Goal: Task Accomplishment & Management: Manage account settings

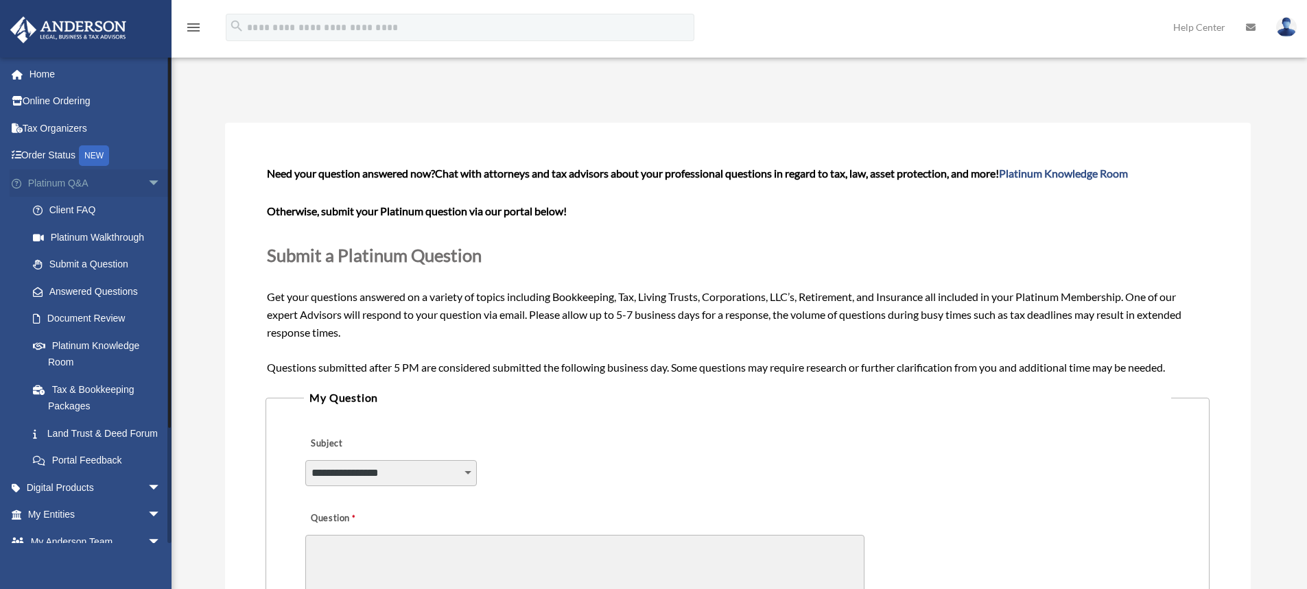
click at [147, 189] on span "arrow_drop_down" at bounding box center [160, 183] width 27 height 28
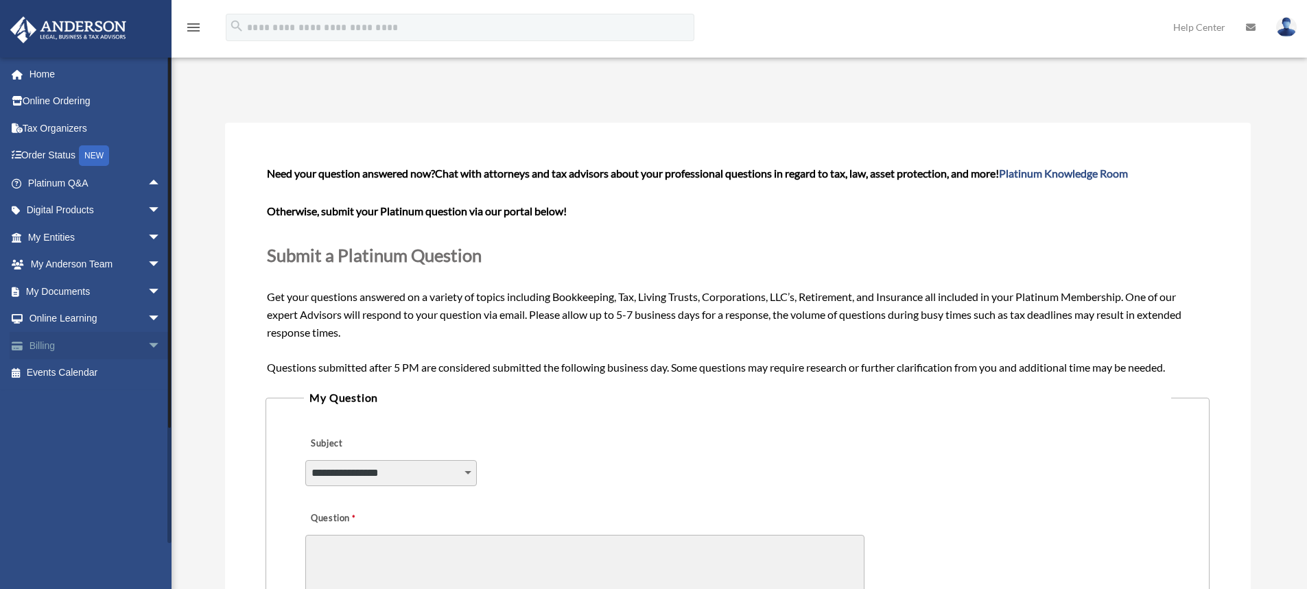
click at [147, 347] on span "arrow_drop_down" at bounding box center [160, 346] width 27 height 28
click at [98, 425] on link "Manage Payments" at bounding box center [100, 427] width 163 height 27
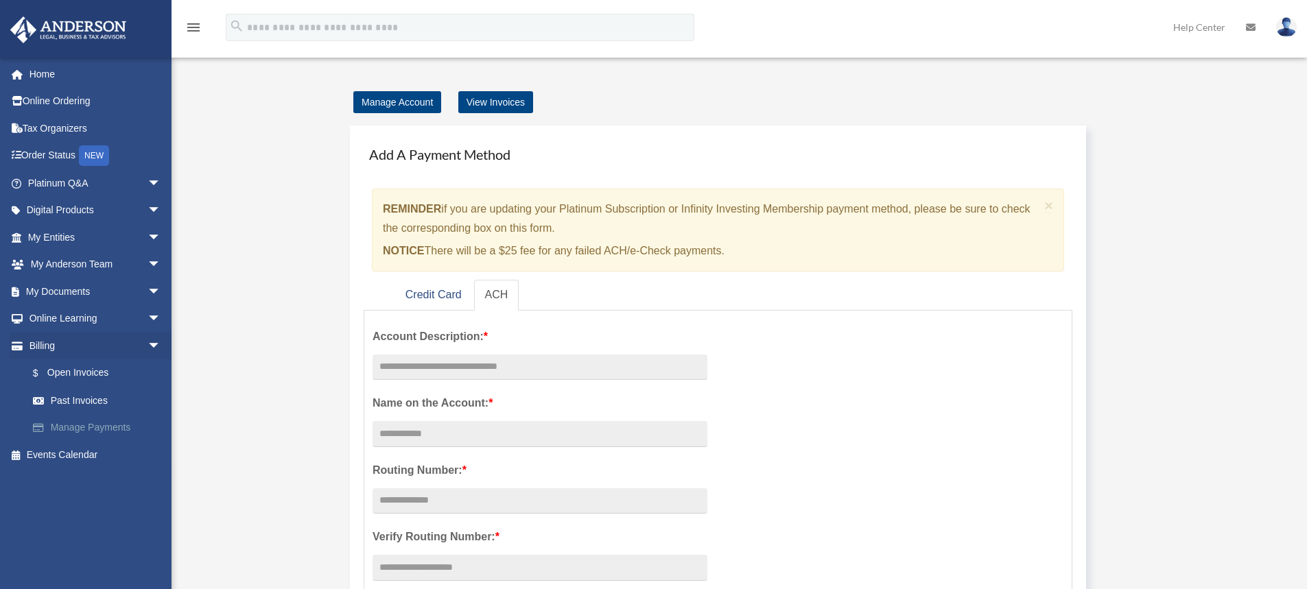
click at [86, 425] on link "Manage Payments" at bounding box center [100, 427] width 163 height 27
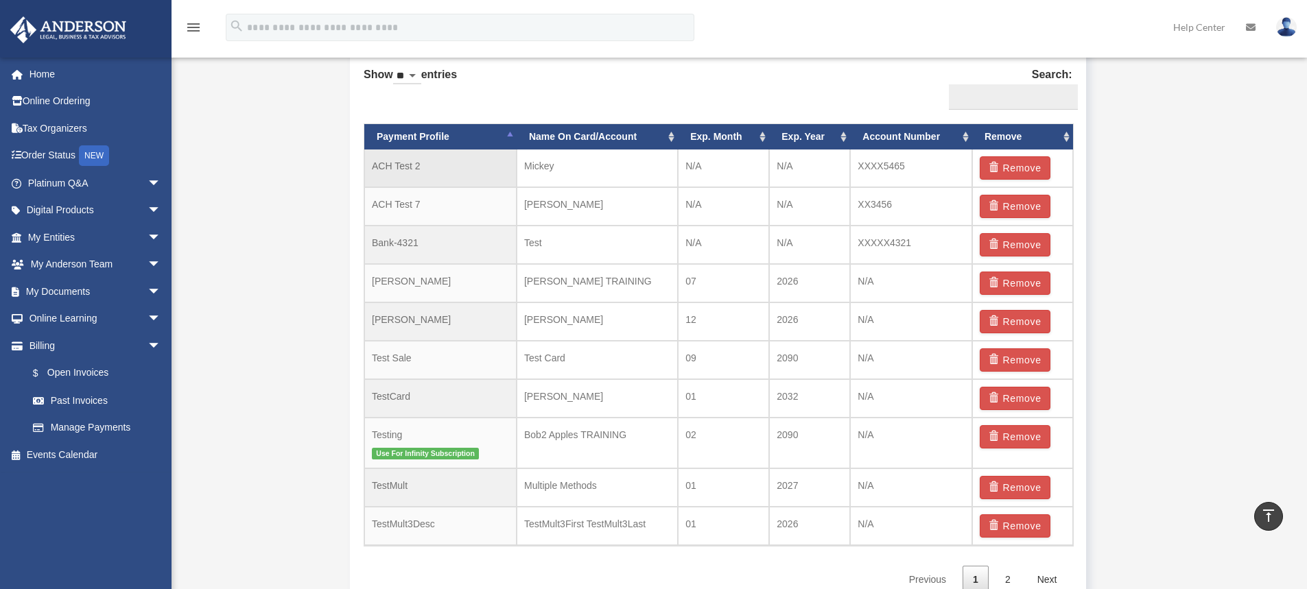
scroll to position [892, 0]
